Goal: Find specific fact: Find specific fact

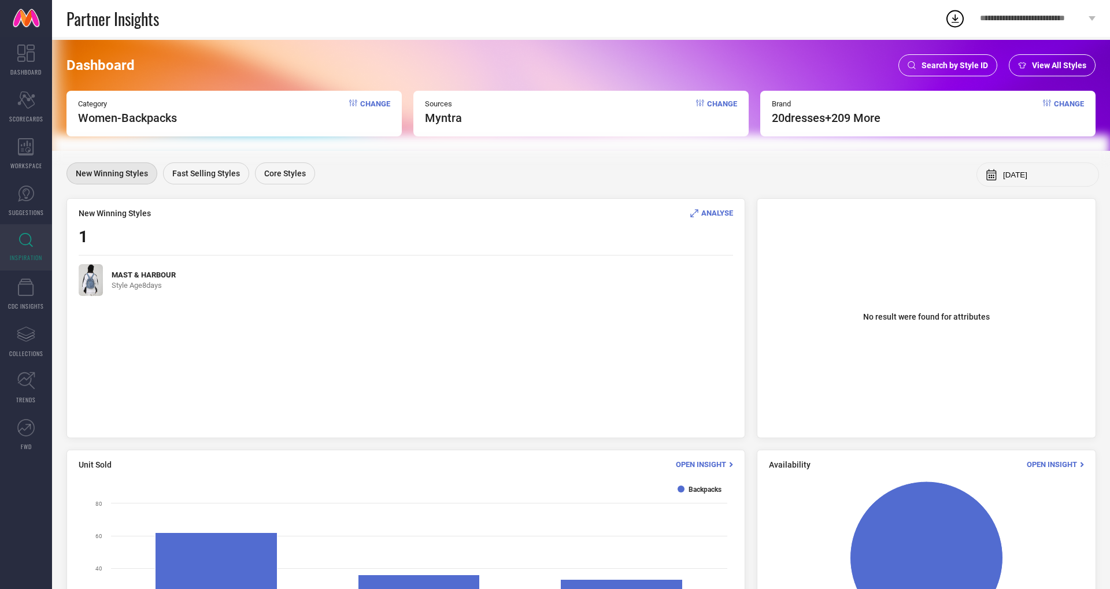
click at [976, 61] on span "Search by Style ID" at bounding box center [954, 65] width 66 height 9
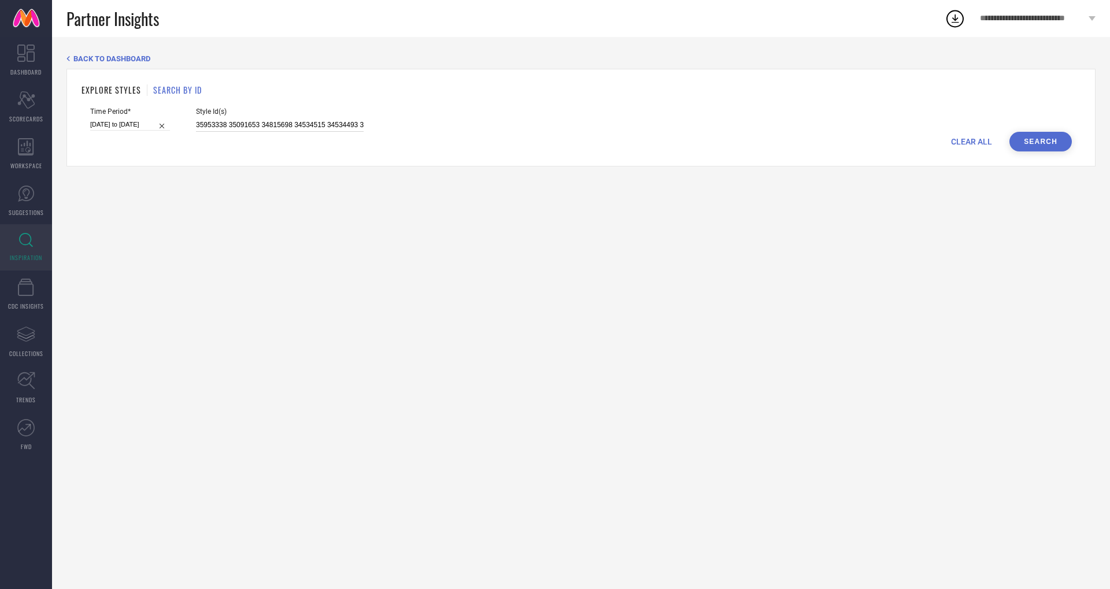
scroll to position [0, 1796]
drag, startPoint x: 183, startPoint y: 123, endPoint x: 555, endPoint y: 167, distance: 375.5
click at [539, 173] on div "BACK TO DASHBOARD EXPLORE STYLES SEARCH BY ID Time Period* [DATE] to [DATE] Sty…" at bounding box center [581, 313] width 1058 height 552
paste input "10718956 24090800 11153994 11154084 24132814 24090832 23287264 24399736 2439969…"
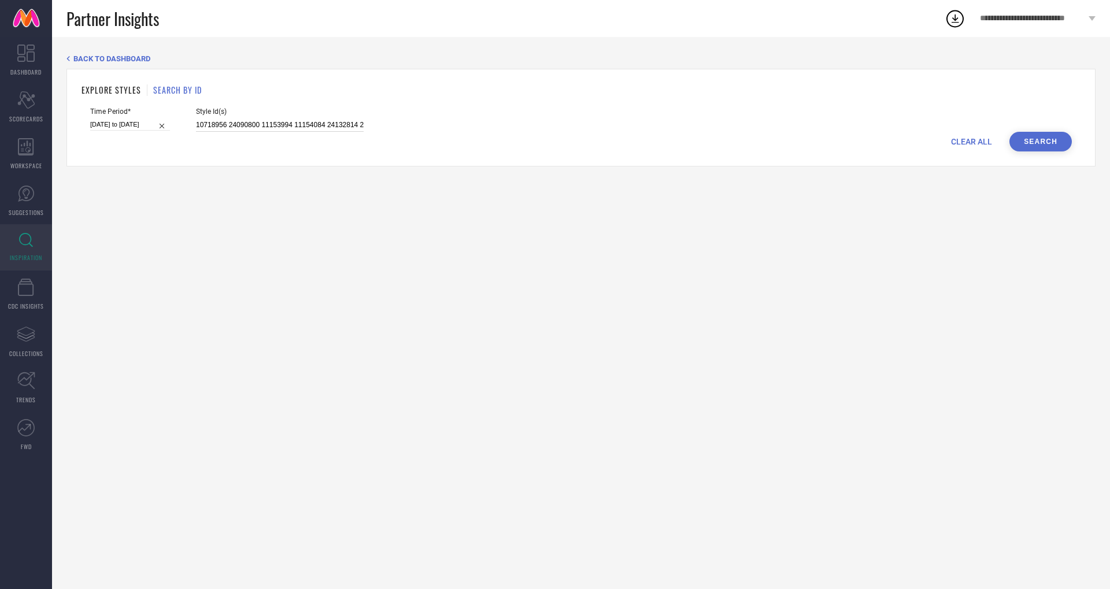
scroll to position [0, 909]
type input "10718956 24090800 11153994 11154084 24132814 24090832 23287264 24399736 2439969…"
click at [1064, 141] on button "Search" at bounding box center [1040, 142] width 62 height 20
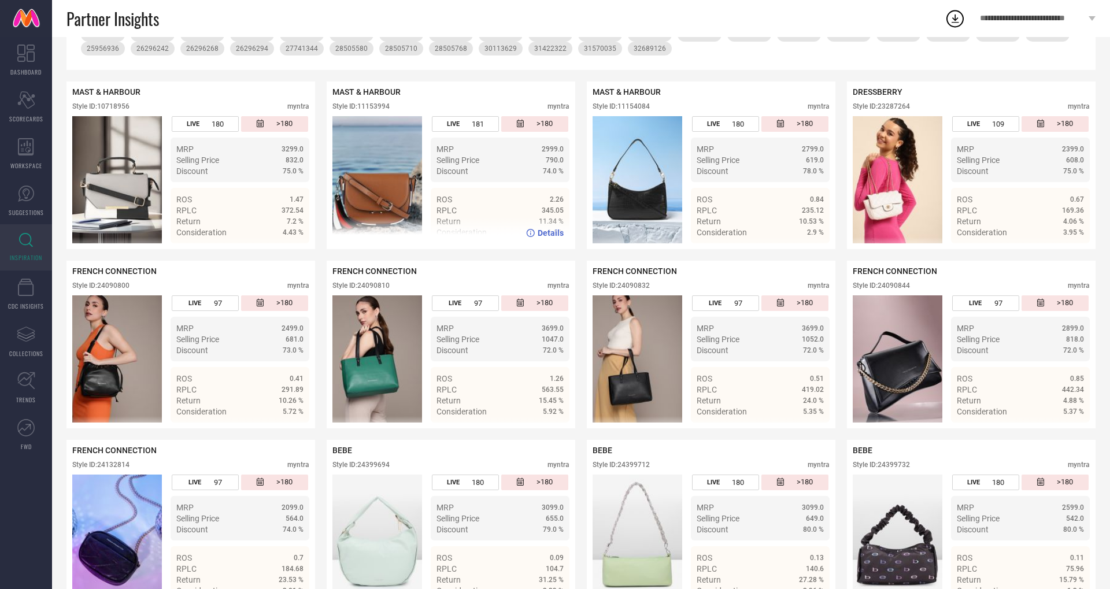
scroll to position [214, 0]
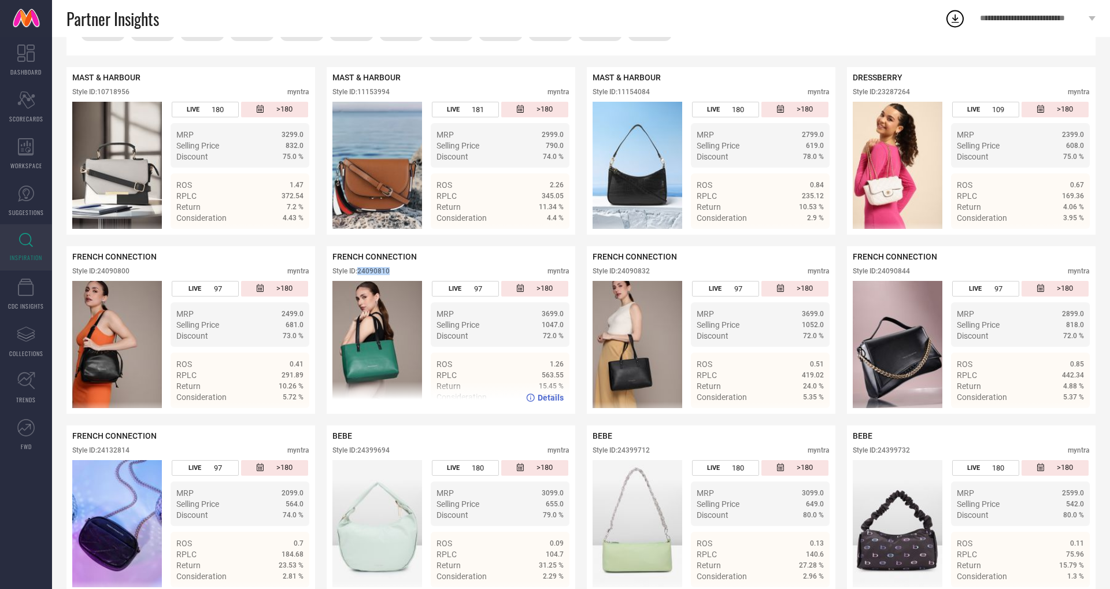
drag, startPoint x: 359, startPoint y: 269, endPoint x: 418, endPoint y: 269, distance: 59.0
click at [418, 269] on div "Style ID: 24090810 myntra" at bounding box center [450, 274] width 237 height 14
copy div "24090810"
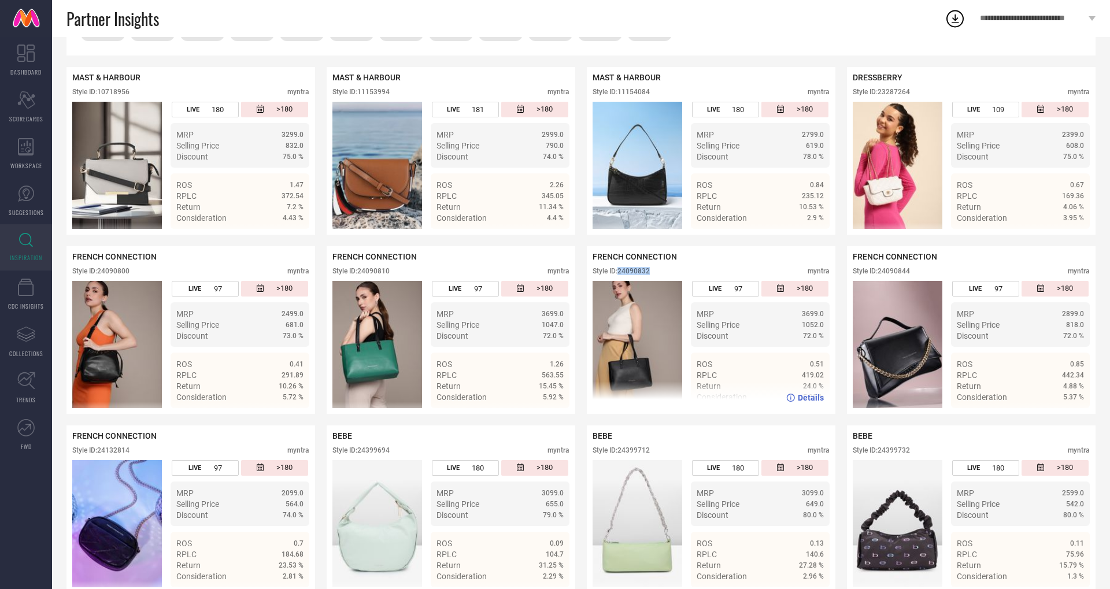
drag, startPoint x: 620, startPoint y: 269, endPoint x: 684, endPoint y: 271, distance: 63.6
click at [684, 271] on div "Style ID: 24090832 myntra" at bounding box center [710, 274] width 237 height 14
copy div "24090832"
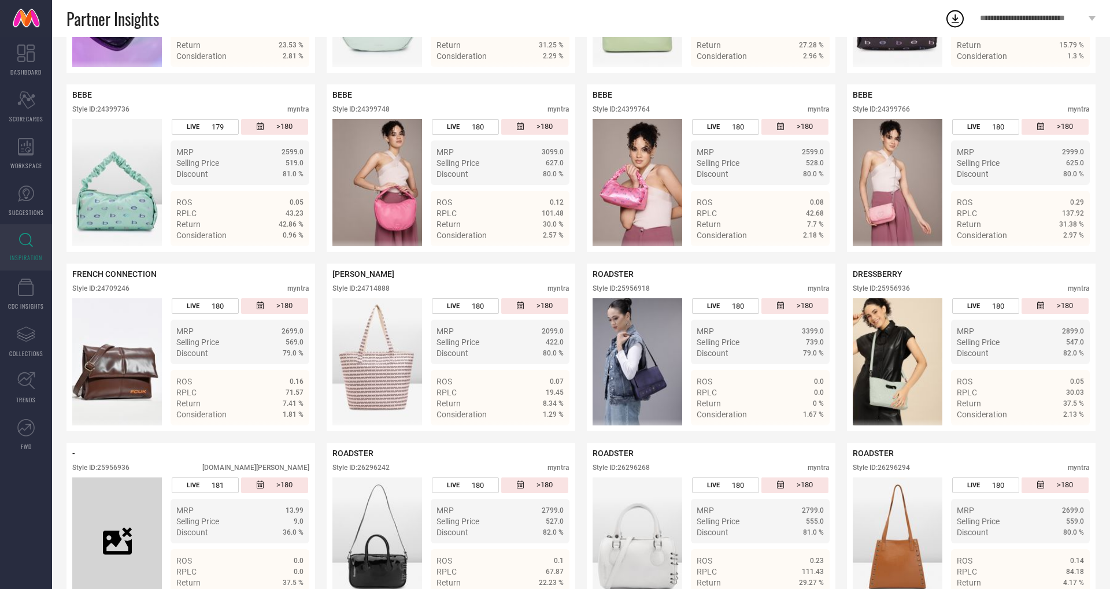
scroll to position [735, 0]
drag, startPoint x: 360, startPoint y: 287, endPoint x: 420, endPoint y: 291, distance: 60.9
click at [420, 291] on div "Style ID: 24714888 myntra" at bounding box center [450, 291] width 237 height 14
copy div "24714888"
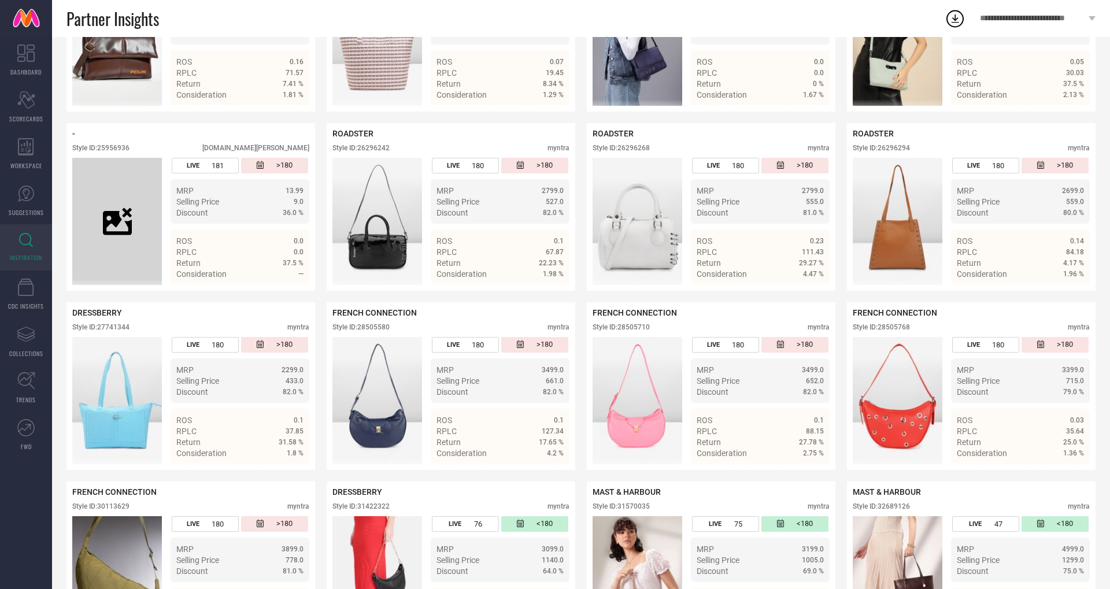
scroll to position [1131, 0]
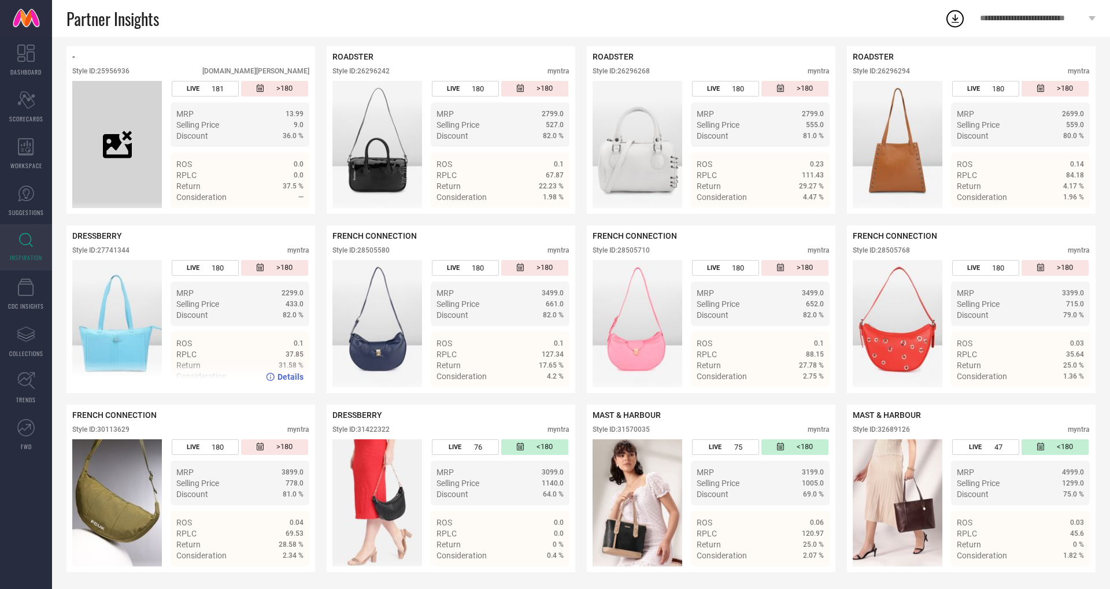
click at [123, 249] on div "Style ID: 27741344" at bounding box center [100, 250] width 57 height 8
copy div "27741344"
drag, startPoint x: 880, startPoint y: 428, endPoint x: 931, endPoint y: 428, distance: 50.9
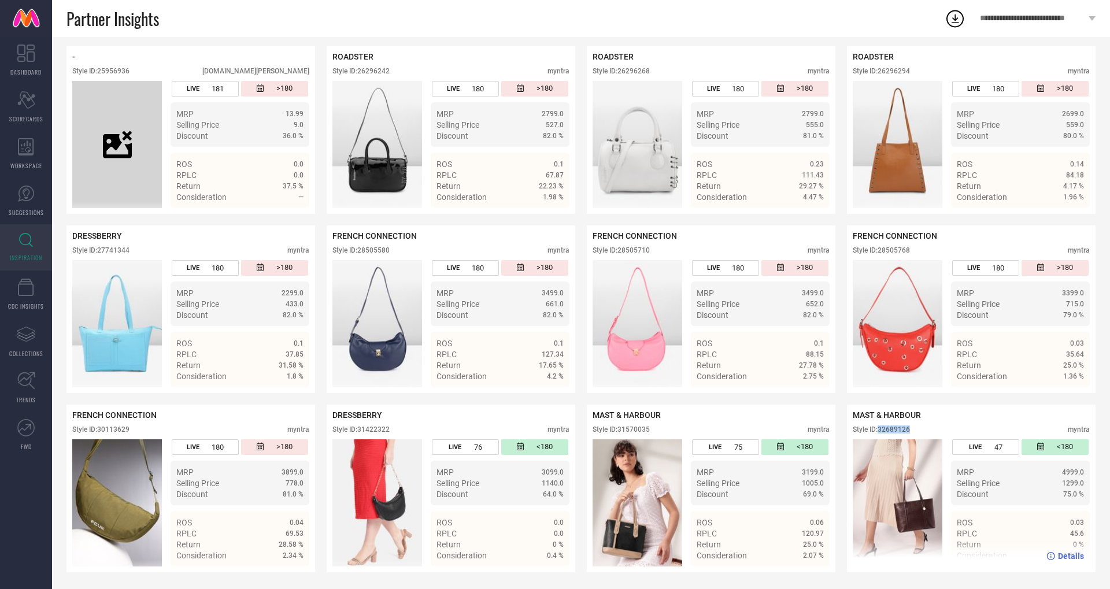
click at [931, 428] on div "Style ID: 32689126 myntra" at bounding box center [971, 432] width 237 height 14
copy div "32689126"
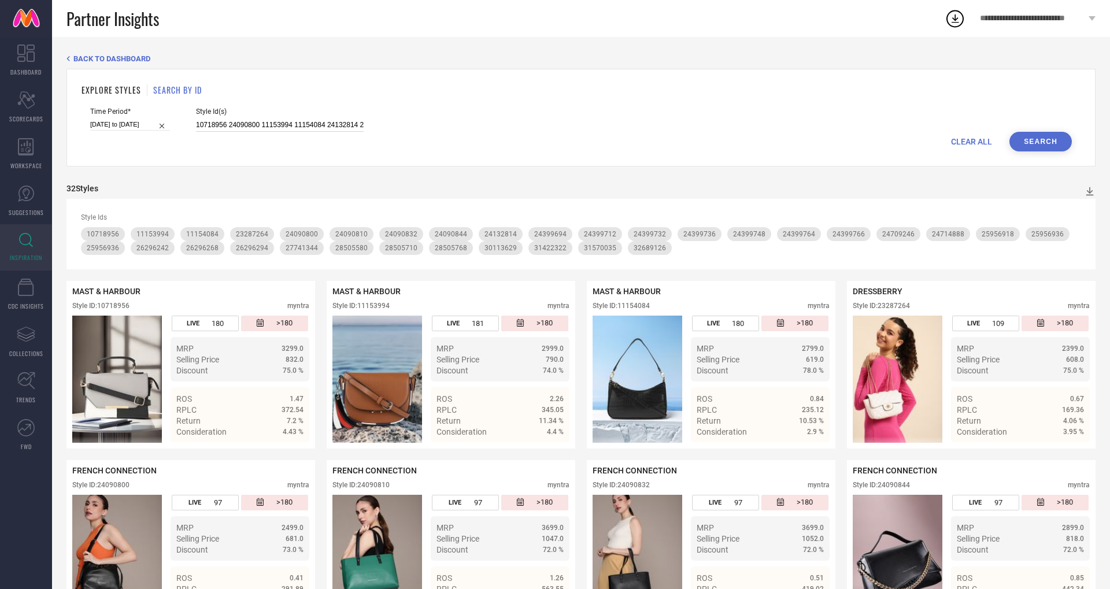
scroll to position [0, 909]
drag, startPoint x: 183, startPoint y: 125, endPoint x: 639, endPoint y: 117, distance: 456.1
click at [639, 117] on div "Time Period* [DATE] to [DATE] Style Id(s) 10718956 24090800 11153994 11154084 2…" at bounding box center [580, 120] width 981 height 24
drag, startPoint x: 349, startPoint y: 123, endPoint x: 183, endPoint y: 120, distance: 166.5
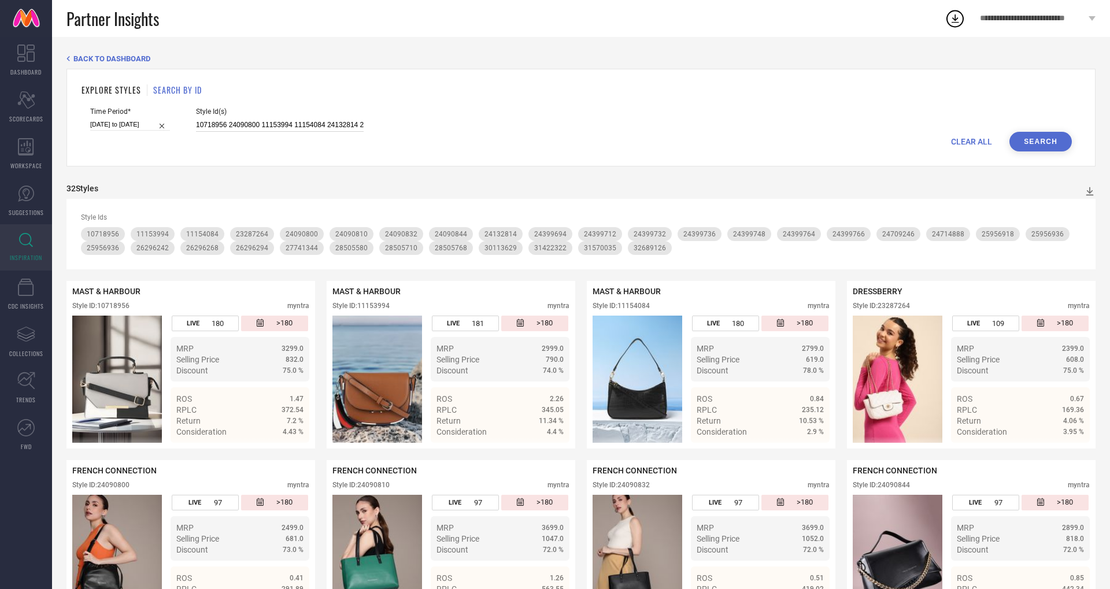
click at [196, 120] on input "10718956 24090800 11153994 11154084 24132814 24090832 23287264 24399736 2439969…" at bounding box center [280, 124] width 168 height 13
paste input "32689093 32689121 32689128 32689107 32689129 32689130 32689096 32689104 3268910…"
type input "32689093 32689121 32689128 32689107 32689129 32689130 32689096 32689104 3268910…"
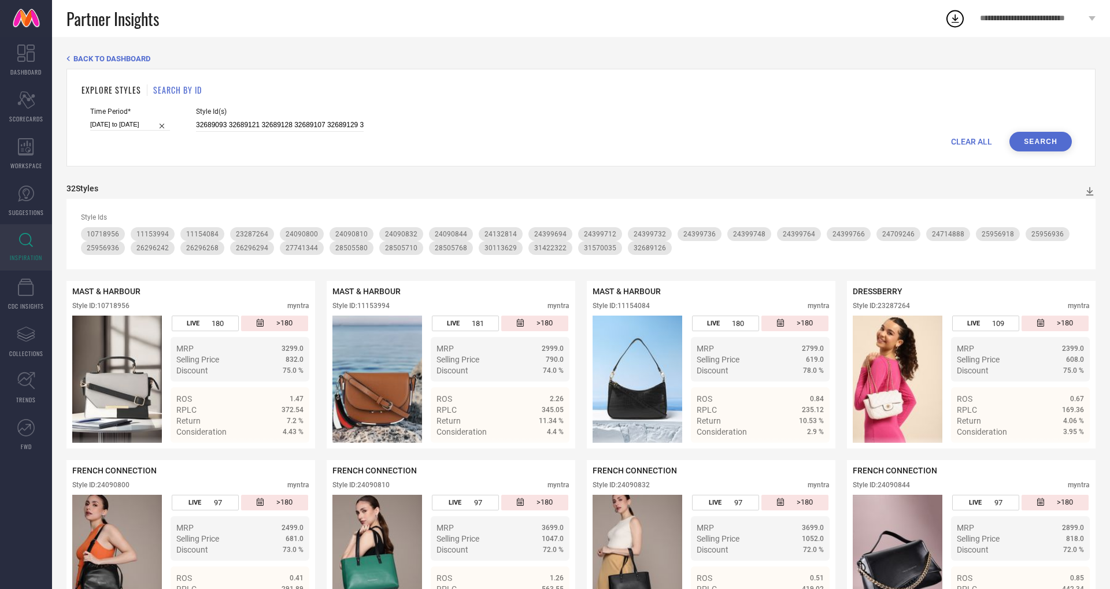
click at [1044, 146] on button "Search" at bounding box center [1040, 142] width 62 height 20
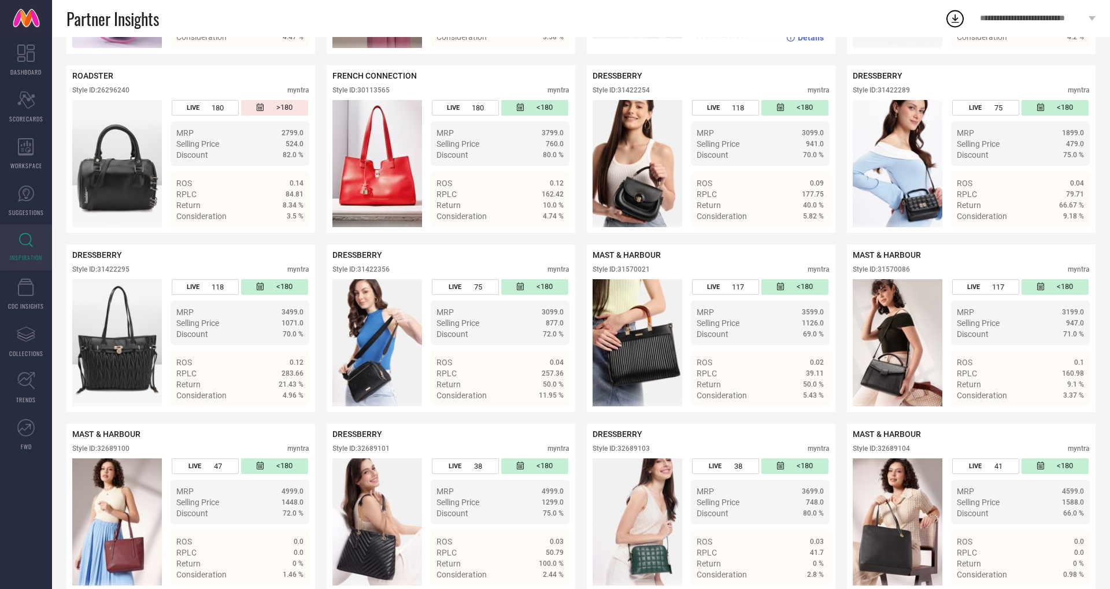
scroll to position [401, 0]
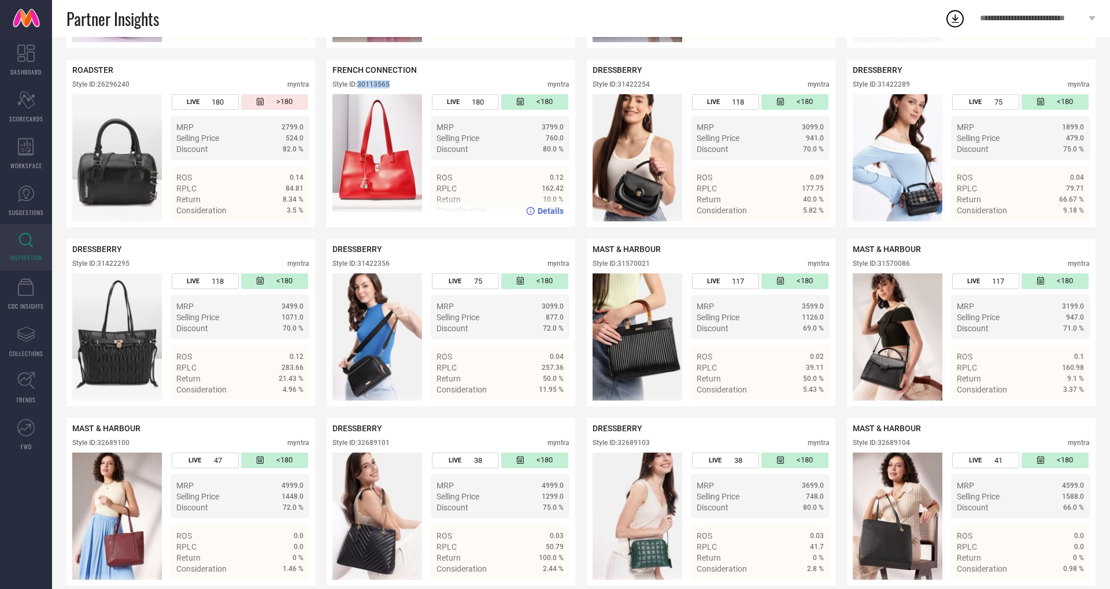
drag, startPoint x: 360, startPoint y: 83, endPoint x: 425, endPoint y: 83, distance: 65.9
click at [425, 83] on div "Style ID: 30113565 myntra" at bounding box center [450, 87] width 237 height 14
copy div "30113565"
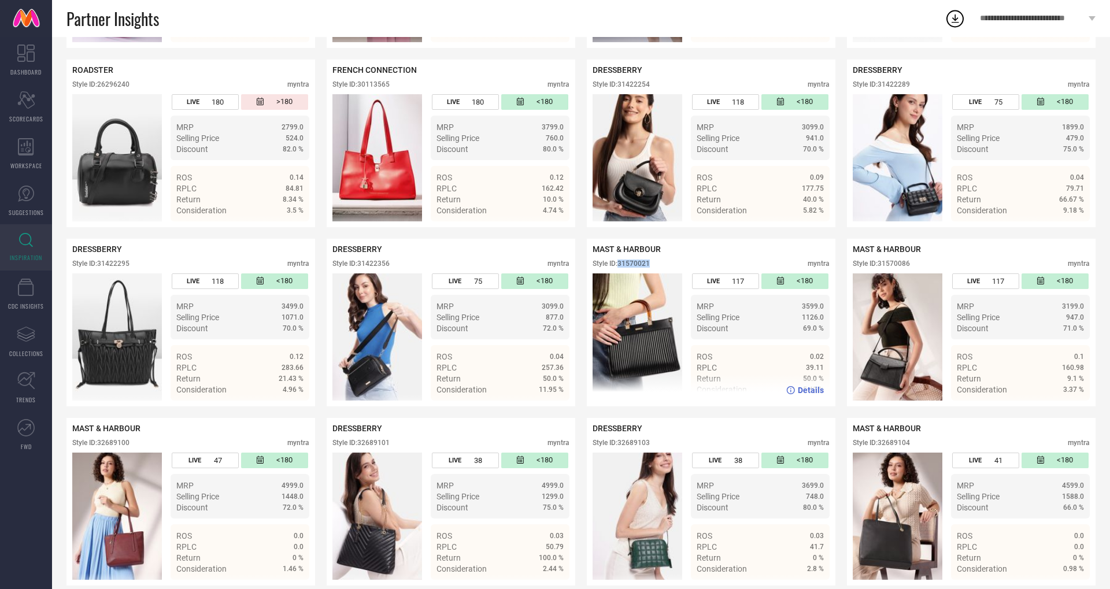
drag, startPoint x: 619, startPoint y: 264, endPoint x: 675, endPoint y: 263, distance: 55.5
click at [675, 263] on div "Style ID: 31570021 myntra" at bounding box center [710, 267] width 237 height 14
copy div "31570021"
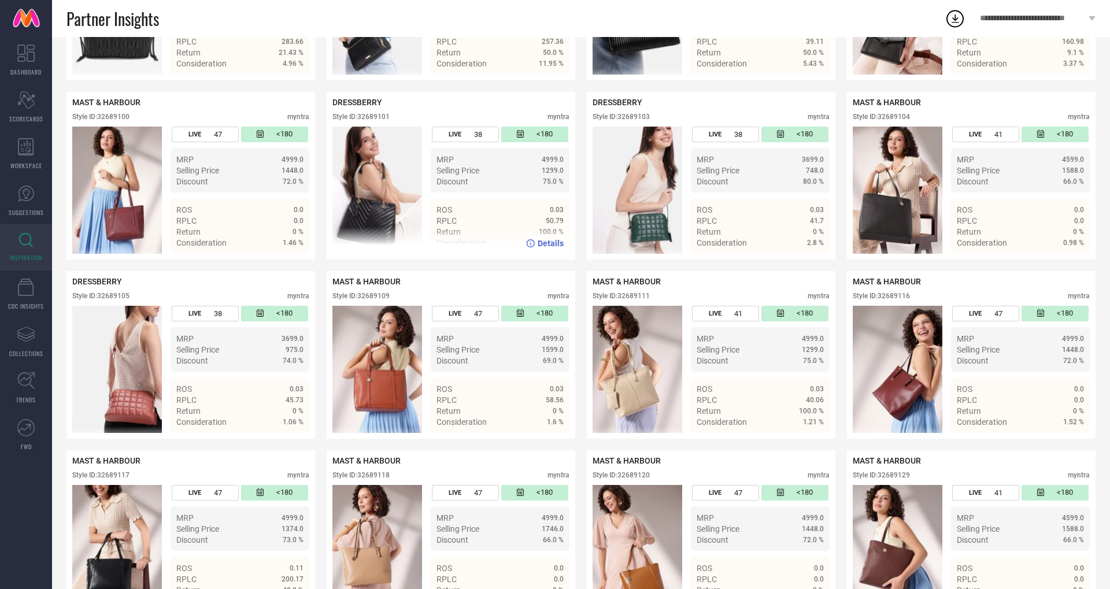
scroll to position [738, 0]
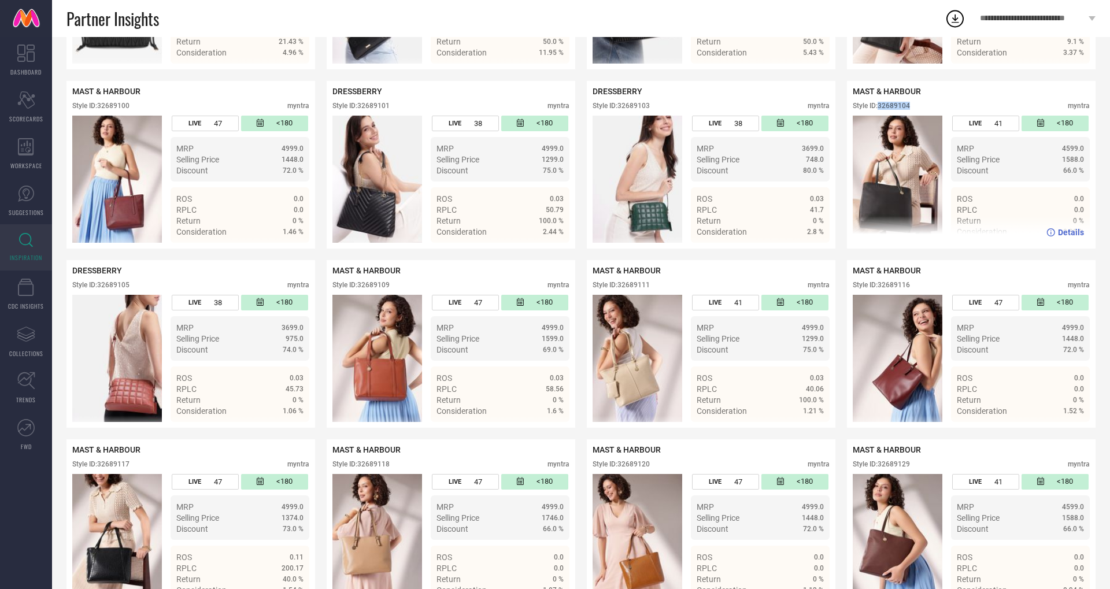
drag, startPoint x: 878, startPoint y: 105, endPoint x: 929, endPoint y: 105, distance: 51.4
click at [929, 105] on div "Style ID: 32689104 myntra" at bounding box center [971, 109] width 237 height 14
copy div "32689104"
click at [897, 109] on div "Style ID: 32689104 myntra" at bounding box center [971, 109] width 237 height 14
click at [897, 108] on div "Style ID: 32689104" at bounding box center [881, 106] width 57 height 8
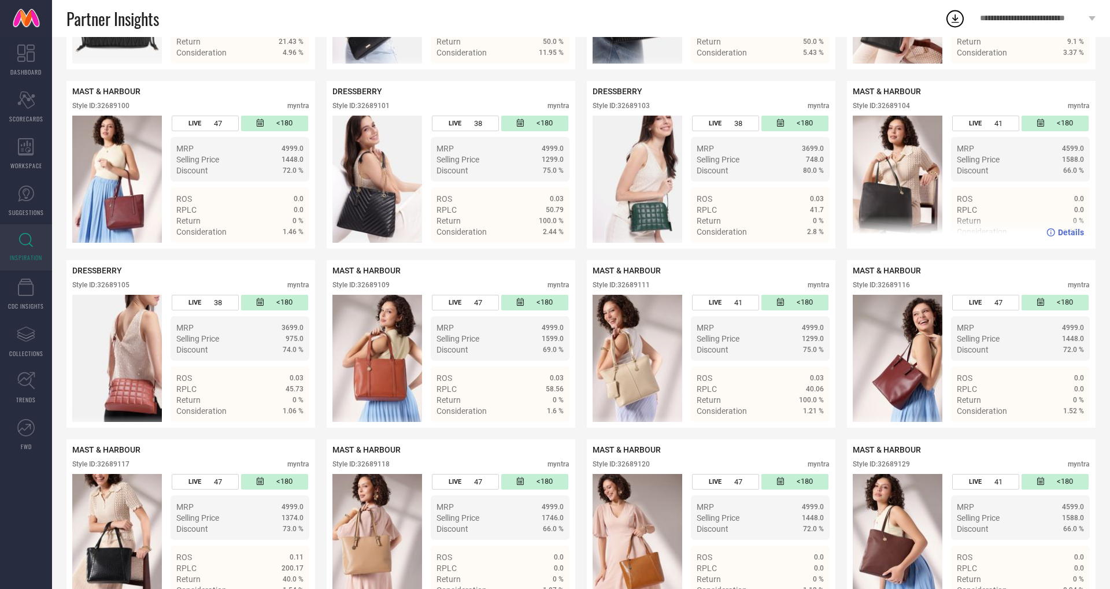
click at [896, 100] on div "MAST & HARBOUR Style ID: 32689104 myntra" at bounding box center [971, 101] width 237 height 29
click at [898, 104] on div "Style ID: 32689104" at bounding box center [881, 106] width 57 height 8
copy div "32689104"
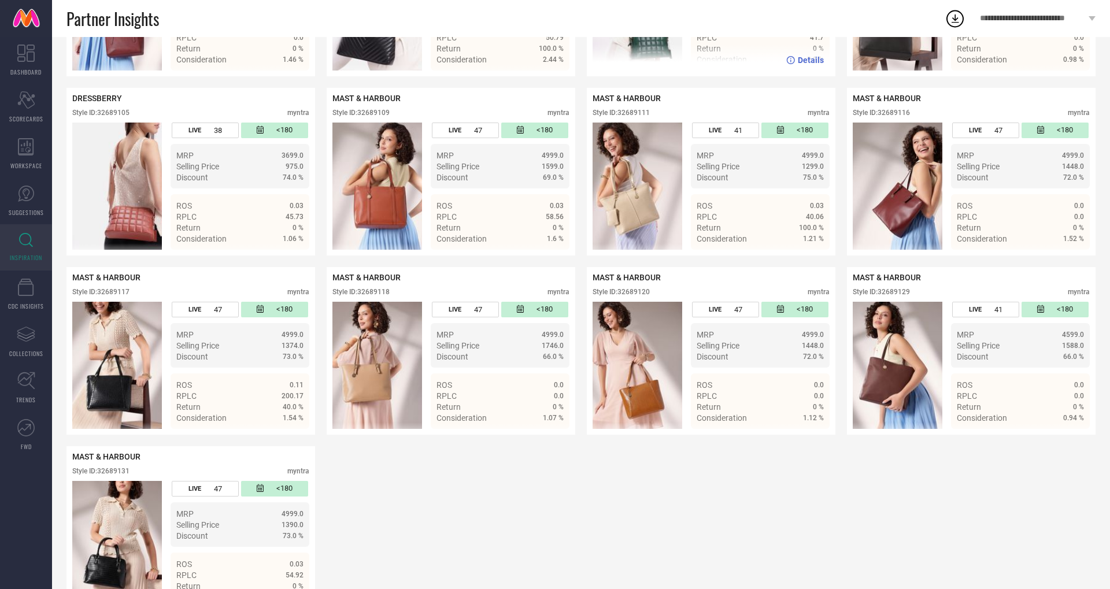
scroll to position [932, 0]
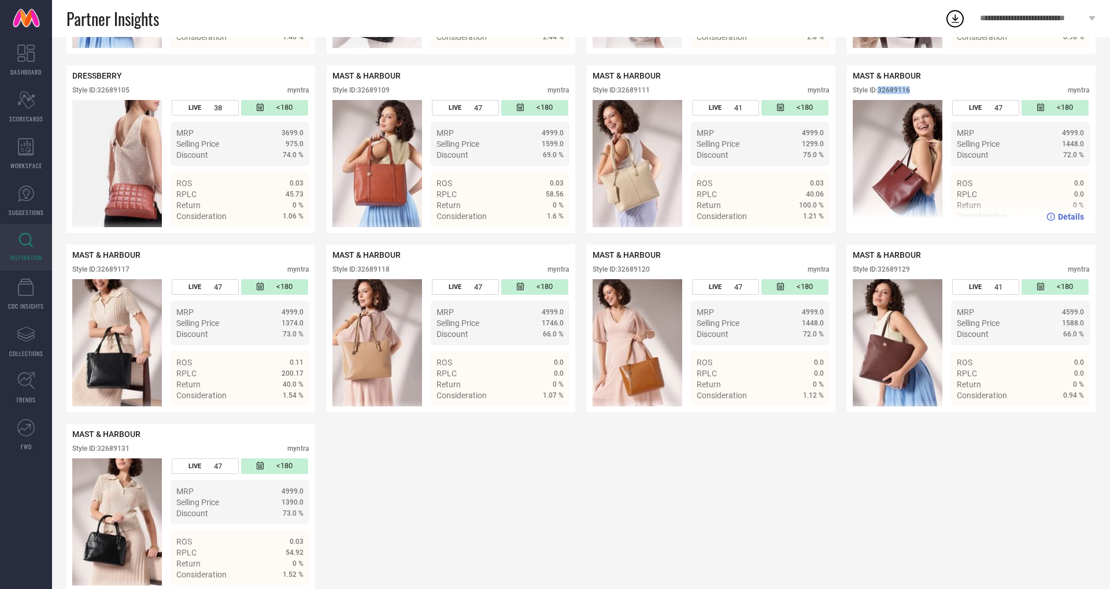
drag, startPoint x: 881, startPoint y: 88, endPoint x: 921, endPoint y: 88, distance: 40.5
click at [921, 88] on div "Style ID: 32689116 myntra" at bounding box center [971, 93] width 237 height 14
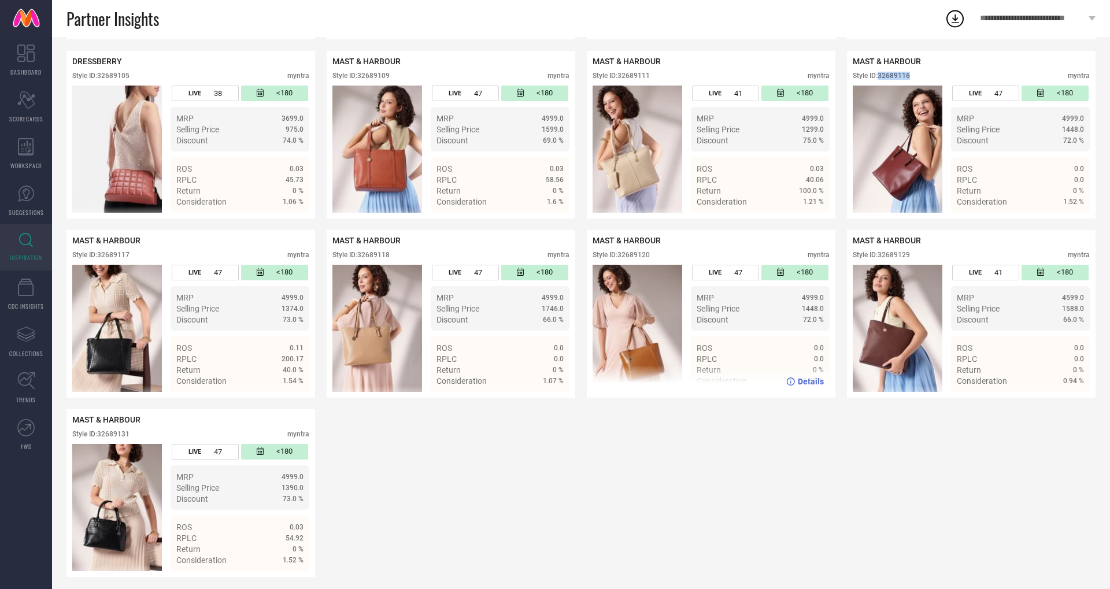
scroll to position [951, 0]
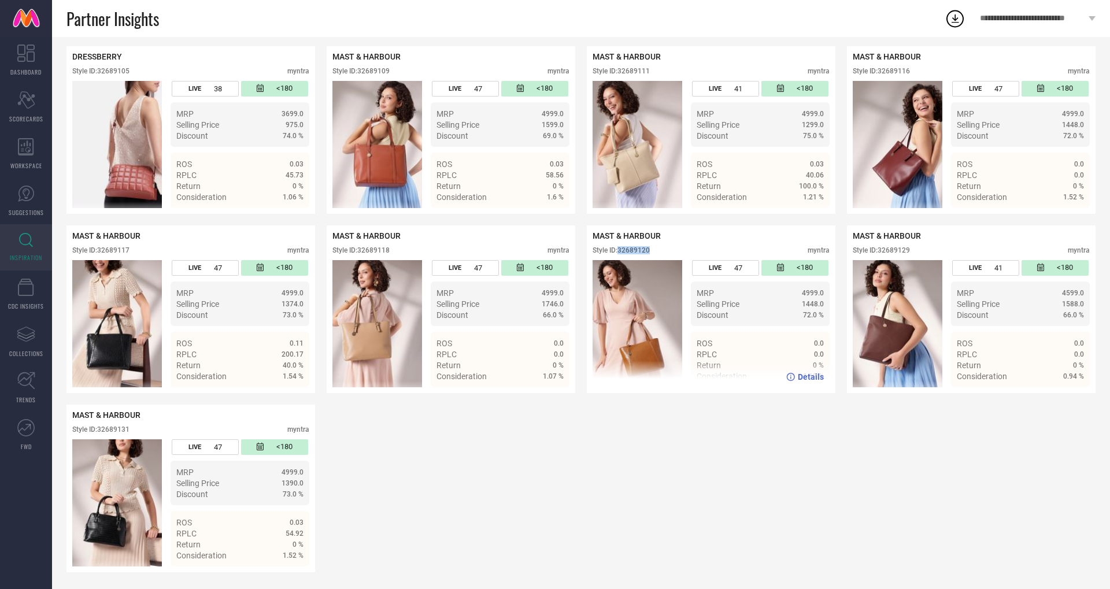
drag, startPoint x: 620, startPoint y: 248, endPoint x: 661, endPoint y: 248, distance: 41.0
click at [661, 248] on div "Style ID: 32689120 myntra" at bounding box center [710, 253] width 237 height 14
drag, startPoint x: 879, startPoint y: 250, endPoint x: 944, endPoint y: 249, distance: 64.7
click at [944, 249] on div "Style ID: 32689129 myntra" at bounding box center [971, 253] width 237 height 14
